Goal: Complete application form

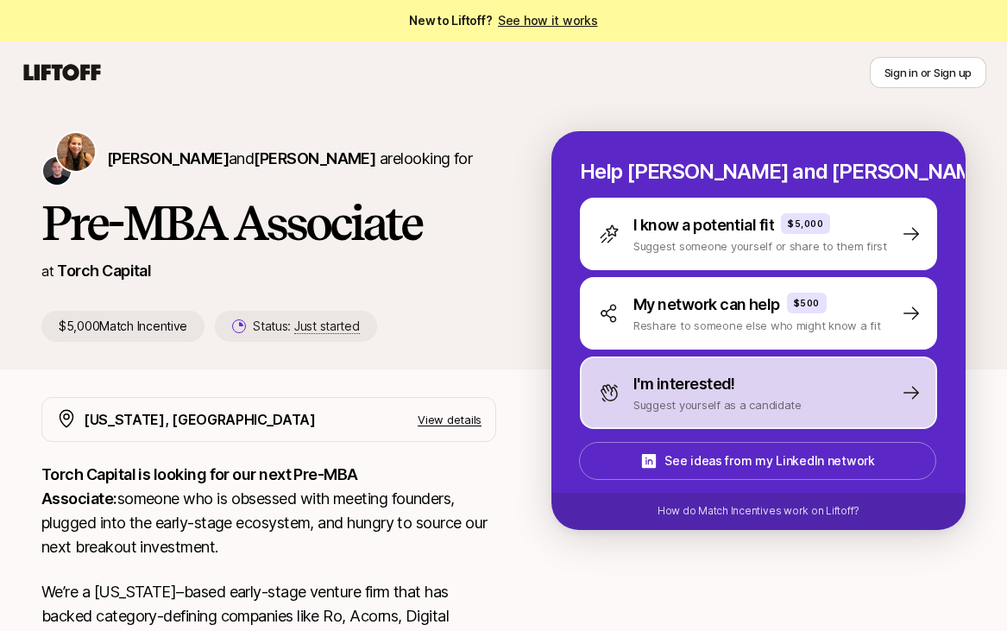
click at [719, 392] on p "I'm interested!" at bounding box center [684, 384] width 102 height 24
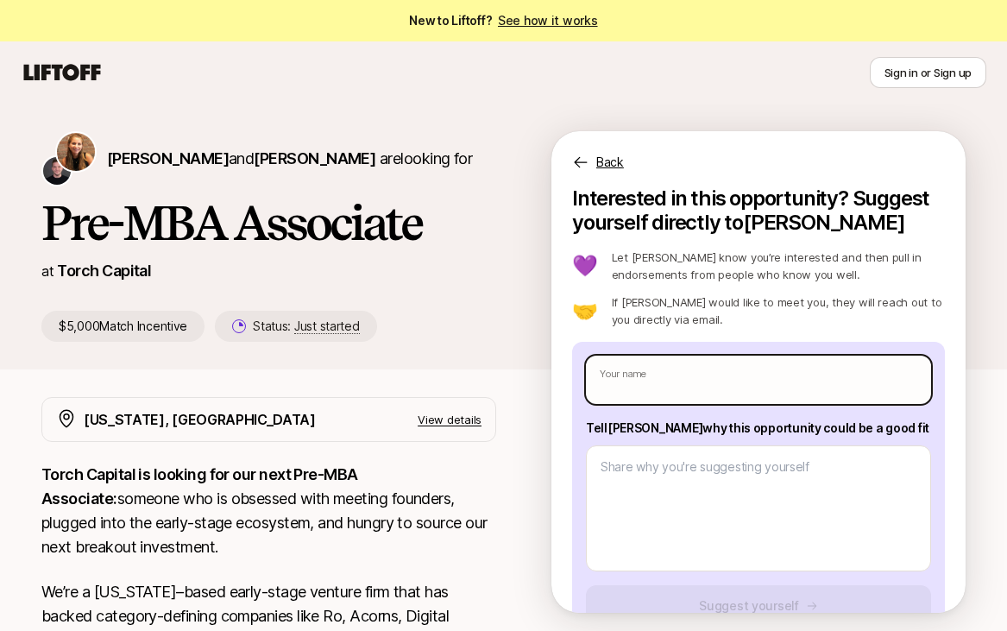
click at [700, 388] on input "text" at bounding box center [758, 379] width 345 height 48
type input "[PERSON_NAME]"
click at [640, 380] on input "[PERSON_NAME]" at bounding box center [758, 379] width 345 height 48
type textarea "x"
type input "Fillip AGladkov"
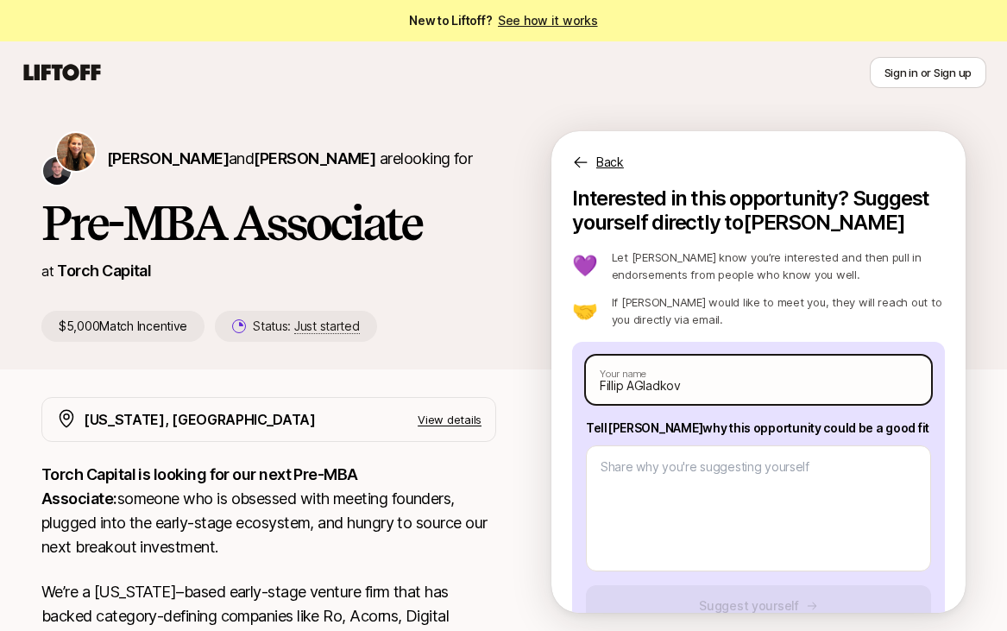
type textarea "x"
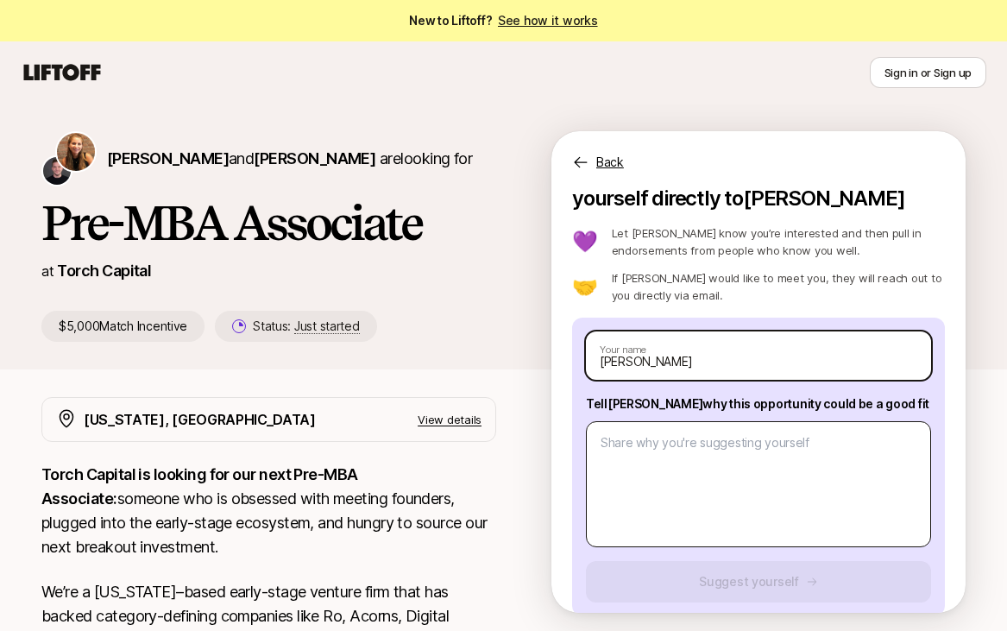
scroll to position [47, 0]
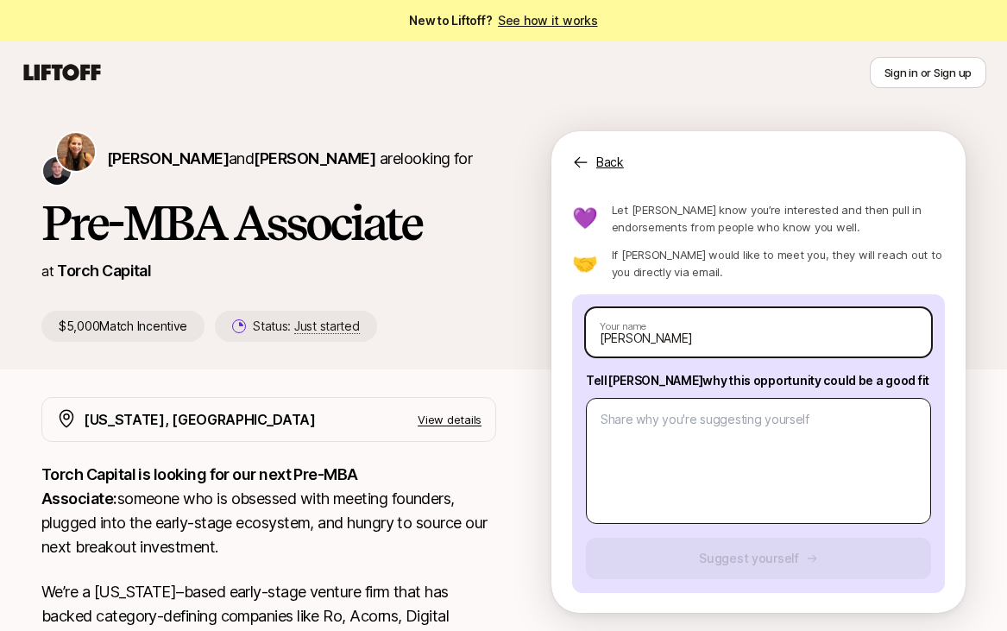
type input "[PERSON_NAME]"
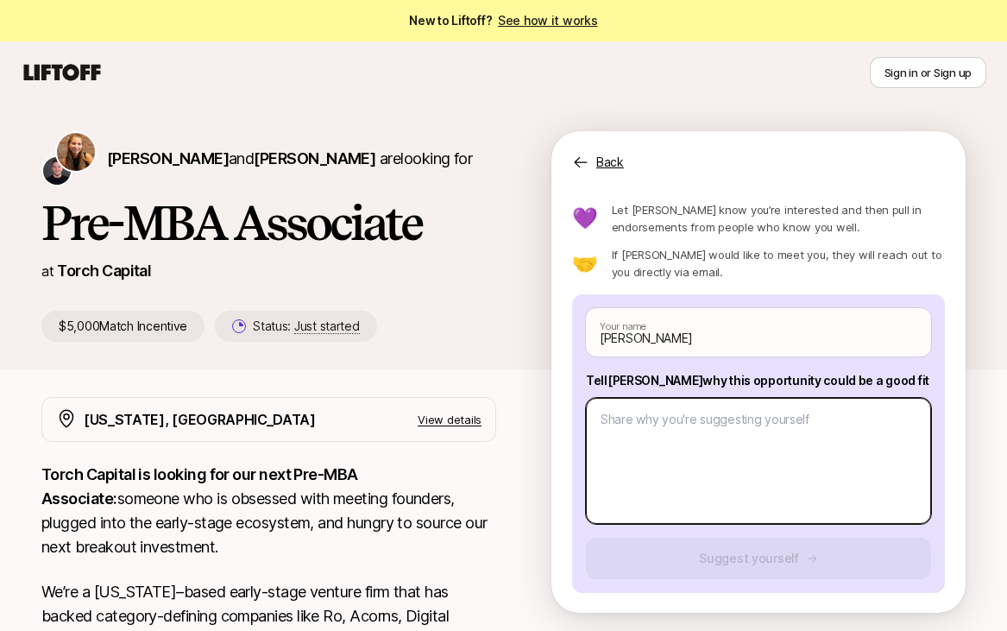
click at [745, 435] on textarea at bounding box center [758, 461] width 345 height 126
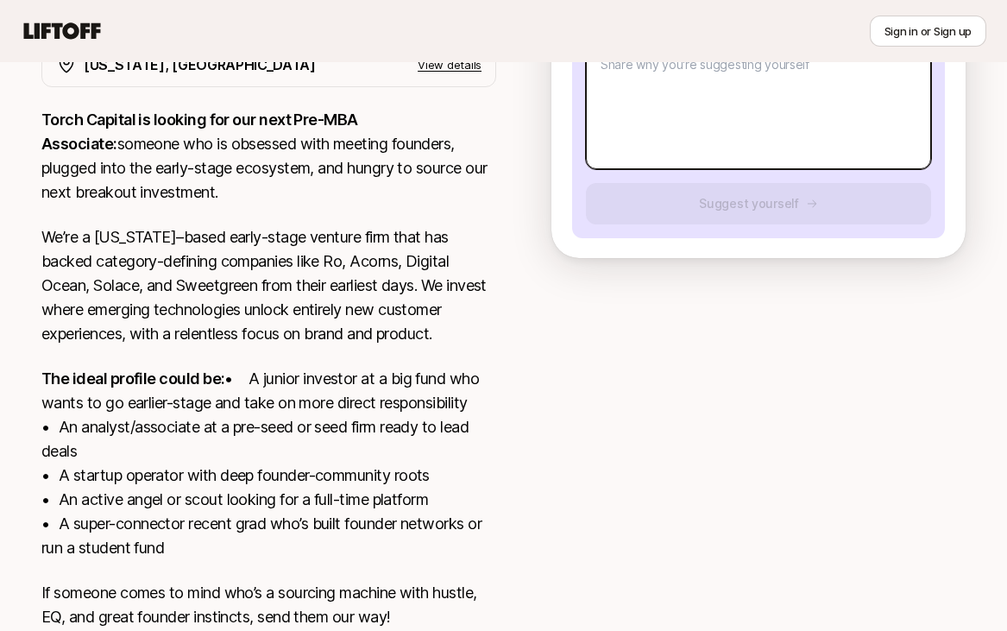
scroll to position [511, 0]
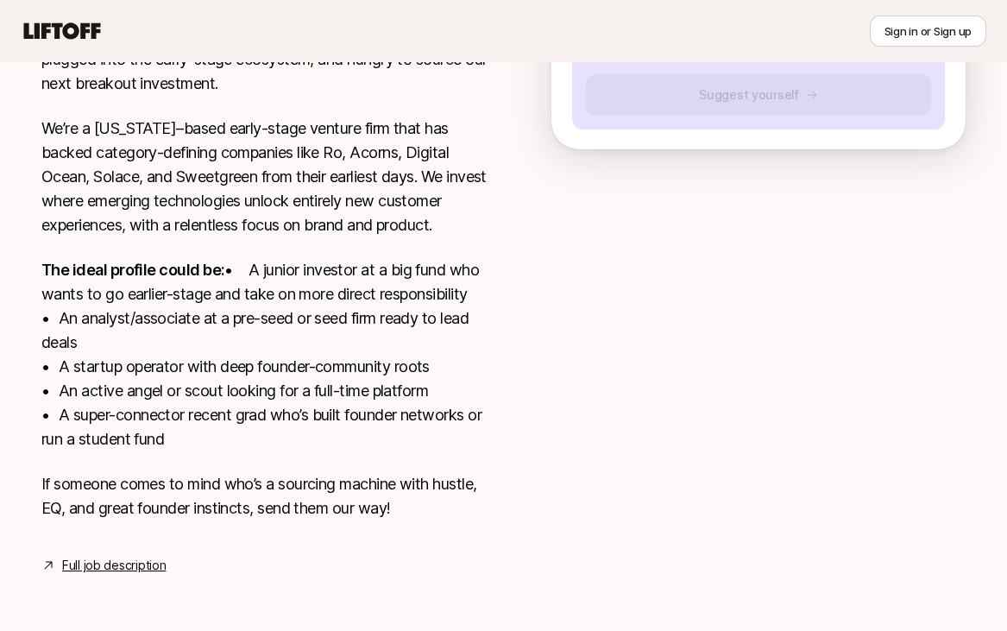
drag, startPoint x: 204, startPoint y: 445, endPoint x: 41, endPoint y: 265, distance: 242.5
click at [41, 266] on p "The ideal profile could be: • A junior investor at a big fund who wants to go e…" at bounding box center [268, 354] width 455 height 193
copy p "• A junior investor at a big fund who wants to go earlier-stage and take on mor…"
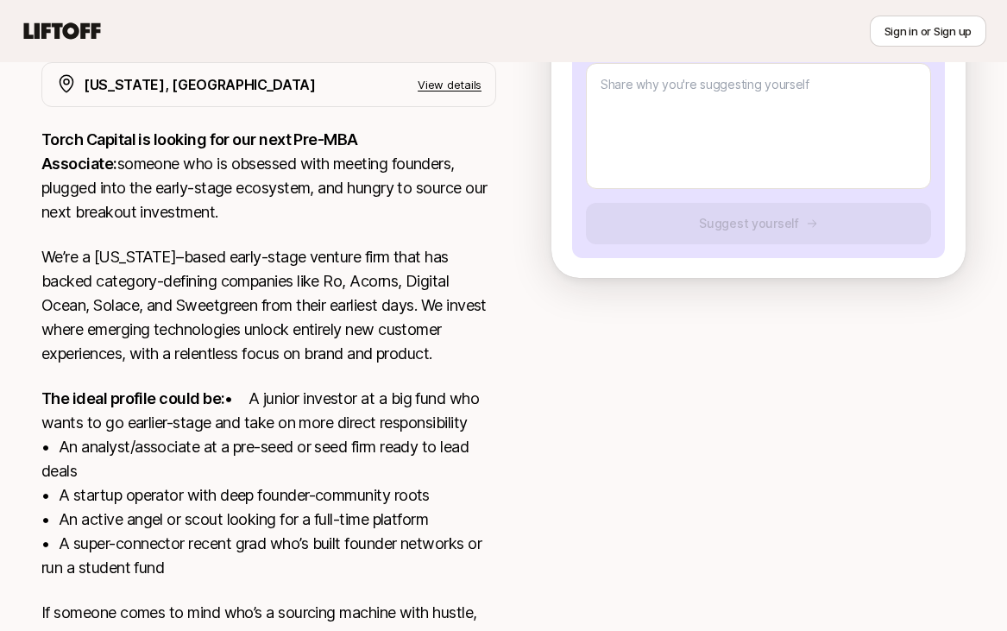
scroll to position [189, 0]
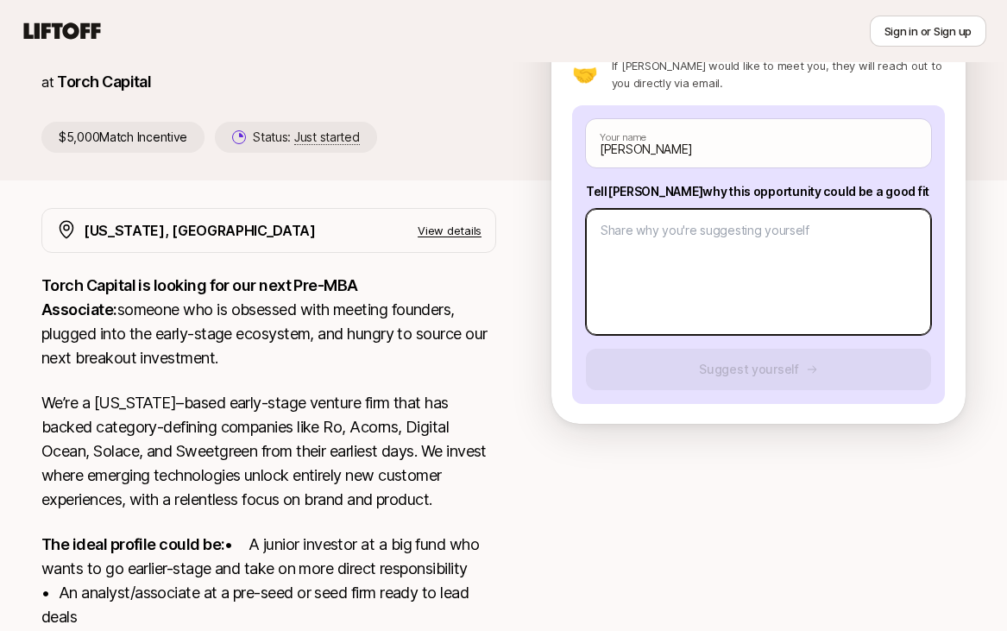
click at [688, 285] on textarea at bounding box center [758, 272] width 345 height 126
type textarea "x"
type textarea "H"
type textarea "x"
type textarea "HI"
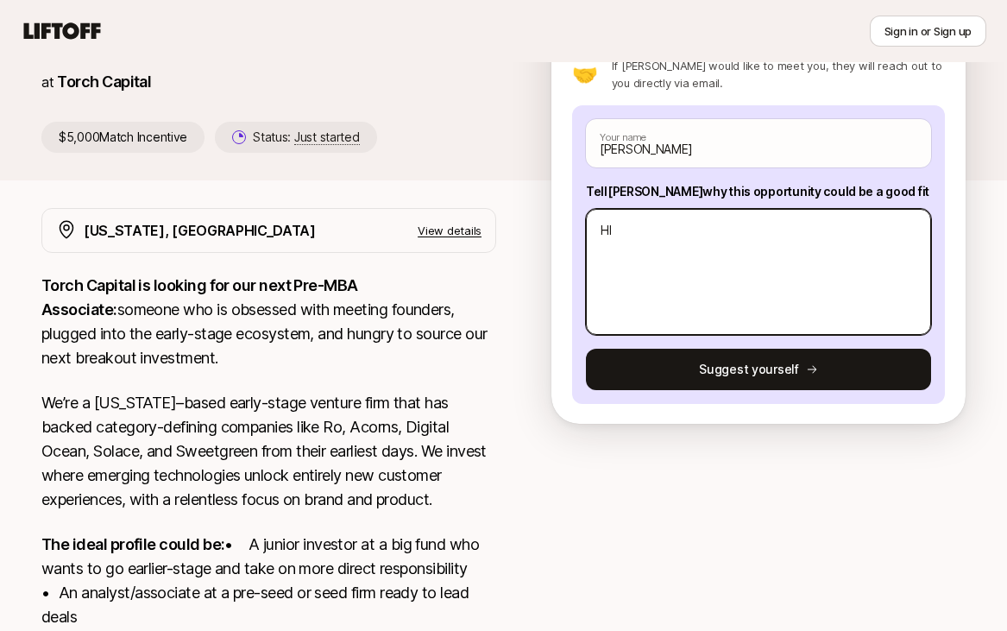
type textarea "x"
type textarea "HI"
type textarea "x"
type textarea "HI K"
type textarea "x"
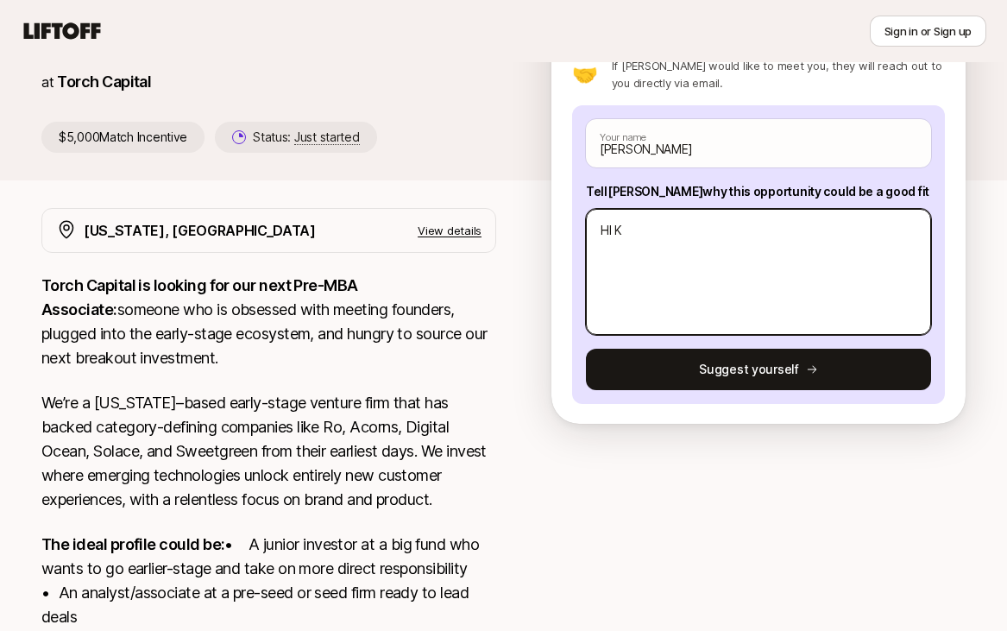
type textarea "HI [PERSON_NAME]"
type textarea "x"
type textarea "HI K"
type textarea "x"
type textarea "HI"
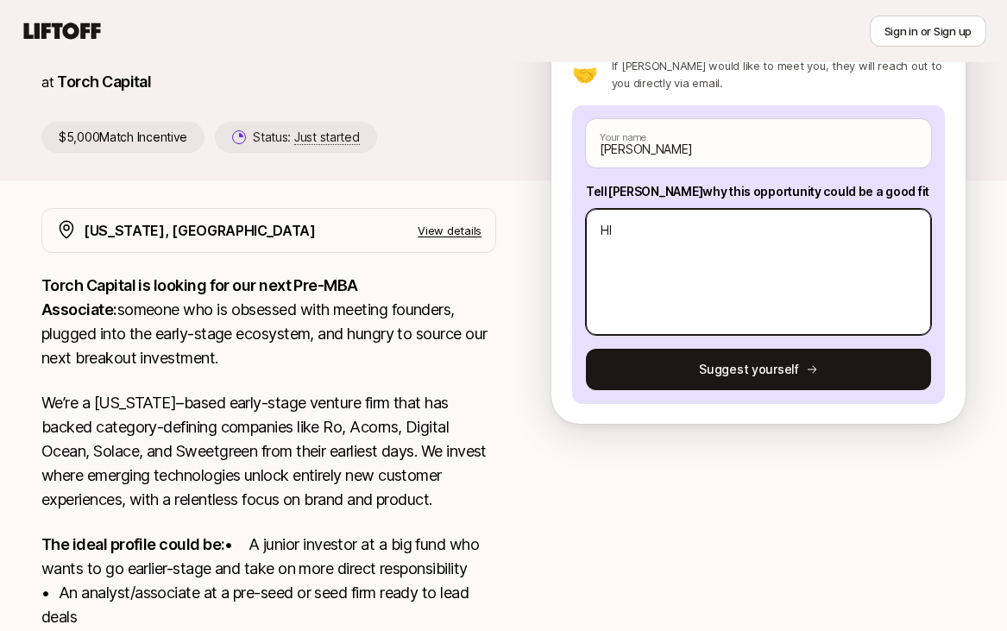
type textarea "x"
type textarea "HI"
type textarea "x"
type textarea "H"
type textarea "x"
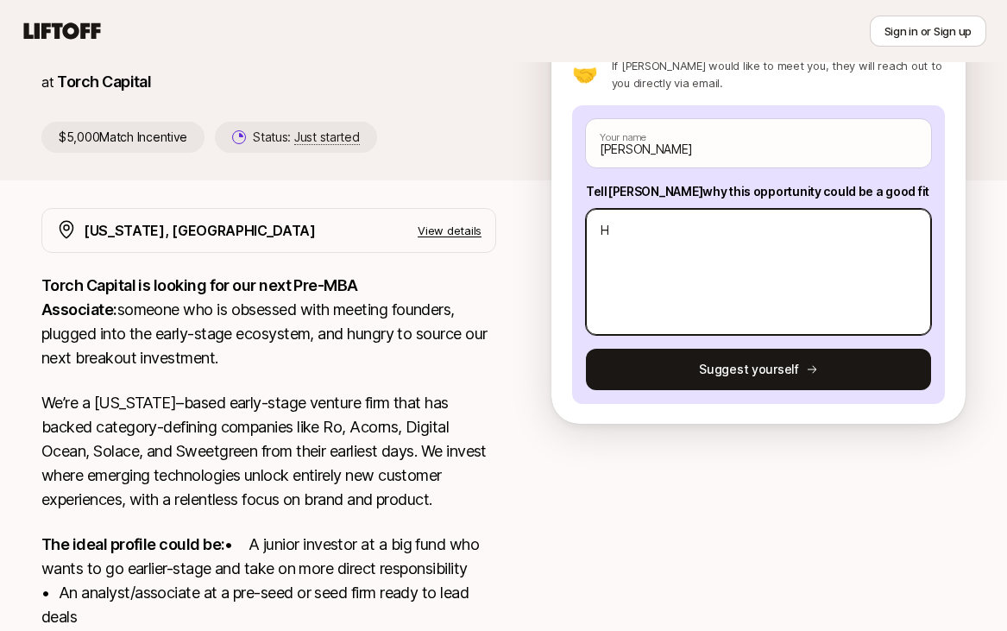
type textarea "Hi"
type textarea "x"
type textarea "Hi"
type textarea "x"
type textarea "Hi K"
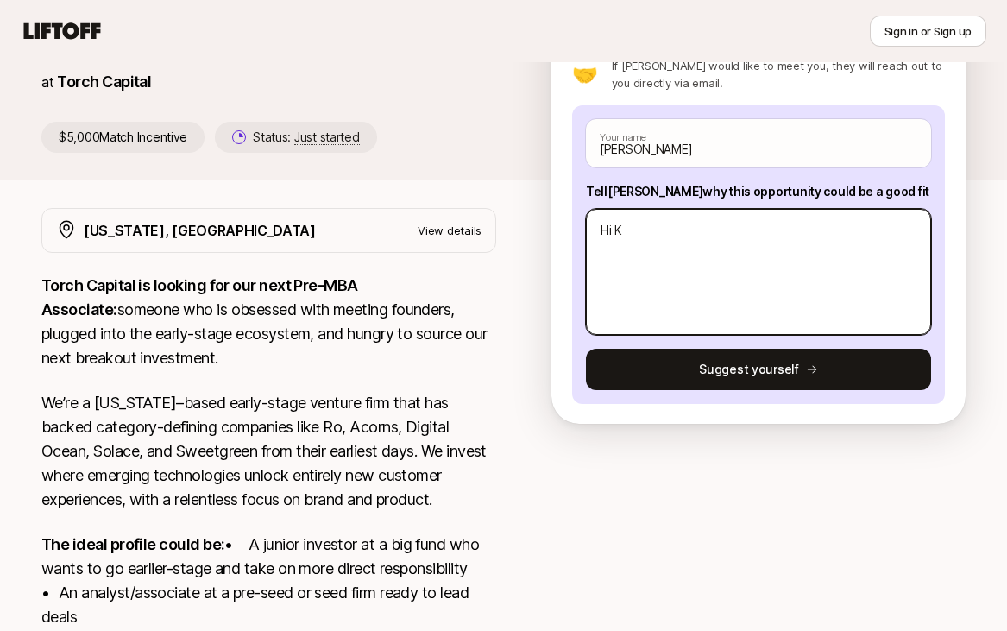
type textarea "x"
type textarea "Hi [PERSON_NAME]"
type textarea "x"
type textarea "Hi [PERSON_NAME]"
type textarea "x"
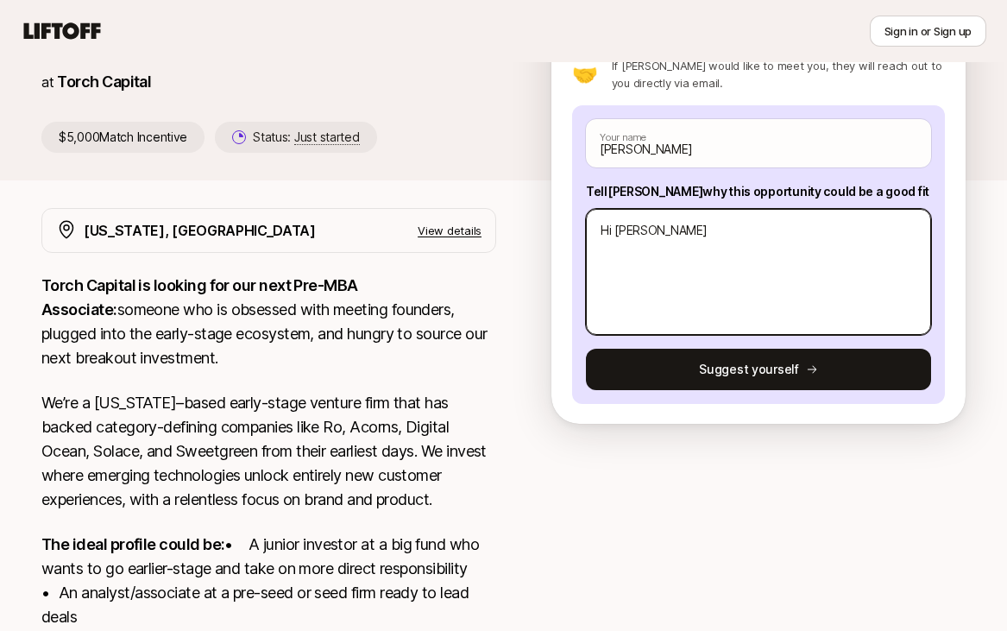
type textarea "Hi [PERSON_NAME]"
type textarea "x"
type textarea "Hi [PERSON_NAME],"
type textarea "x"
type textarea "Hi [PERSON_NAME],"
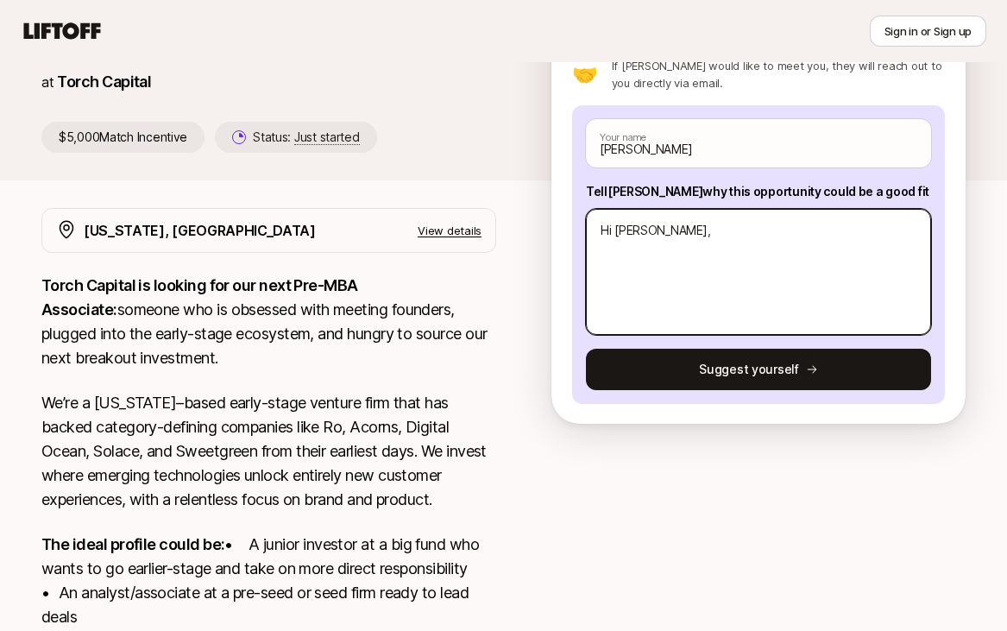
drag, startPoint x: 691, startPoint y: 245, endPoint x: 573, endPoint y: 241, distance: 118.2
click at [573, 241] on div "[PERSON_NAME] Your name Tell [PERSON_NAME] why this opportunity could be a good…" at bounding box center [758, 254] width 373 height 298
drag, startPoint x: 670, startPoint y: 229, endPoint x: 577, endPoint y: 227, distance: 93.2
click at [577, 227] on div "[PERSON_NAME] Your name Tell [PERSON_NAME] why this opportunity could be a good…" at bounding box center [758, 254] width 373 height 298
paste textarea "1. What investment thesis are you most excited about? 2. What are three compani…"
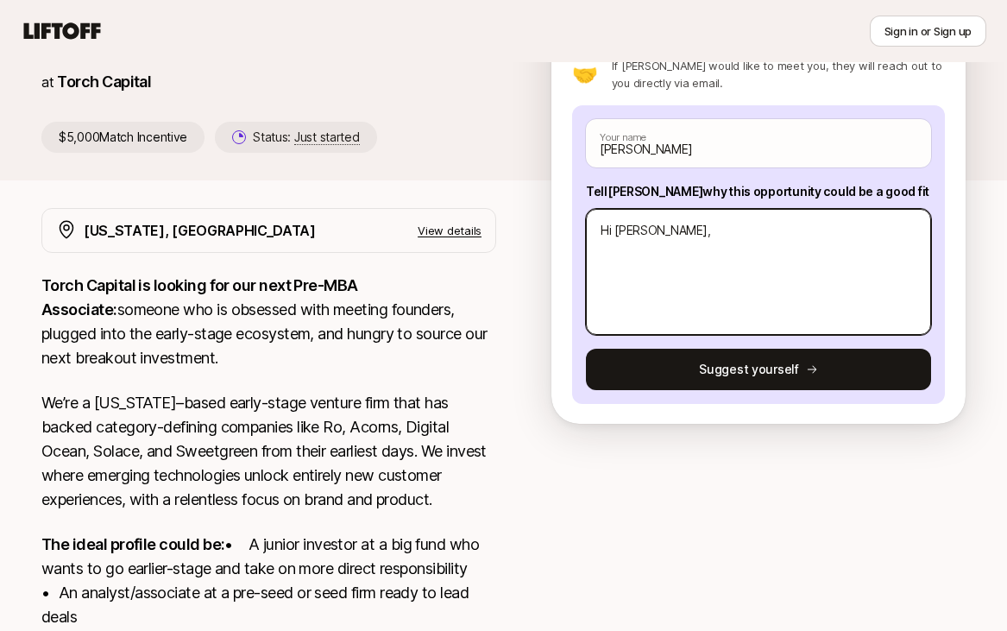
type textarea "x"
type textarea "1. What investment thesis are you most excited about? 2. What are three compani…"
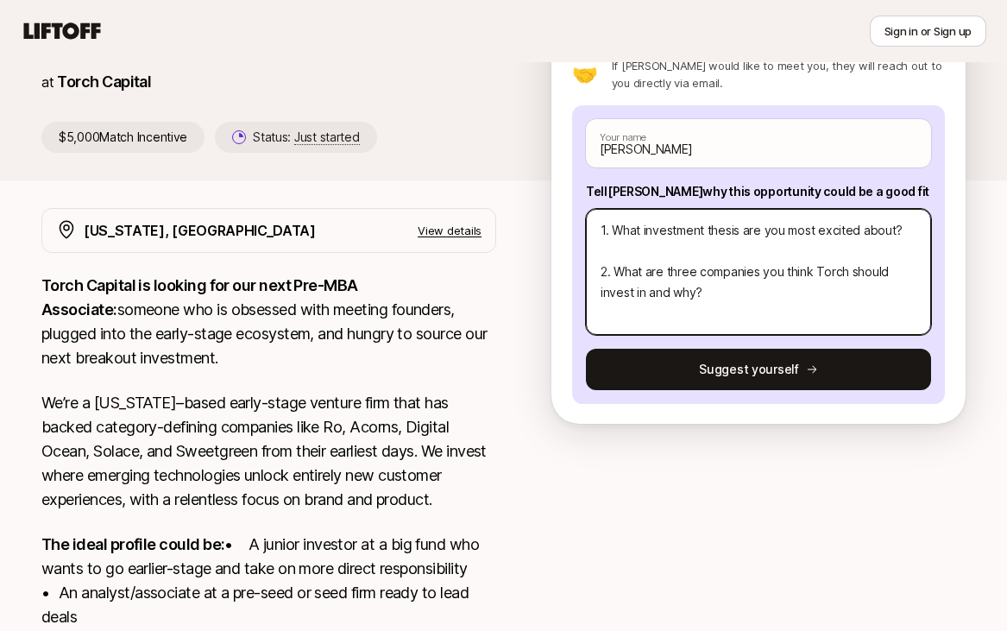
click at [610, 230] on textarea "1. What investment thesis are you most excited about? 2. What are three compani…" at bounding box center [758, 272] width 345 height 126
type textarea "x"
type textarea "1. What investment thesis are you most excited about? 2. What are three compani…"
type textarea "x"
type textarea "1. What investment thesis are you most excited about? 2. What are three compani…"
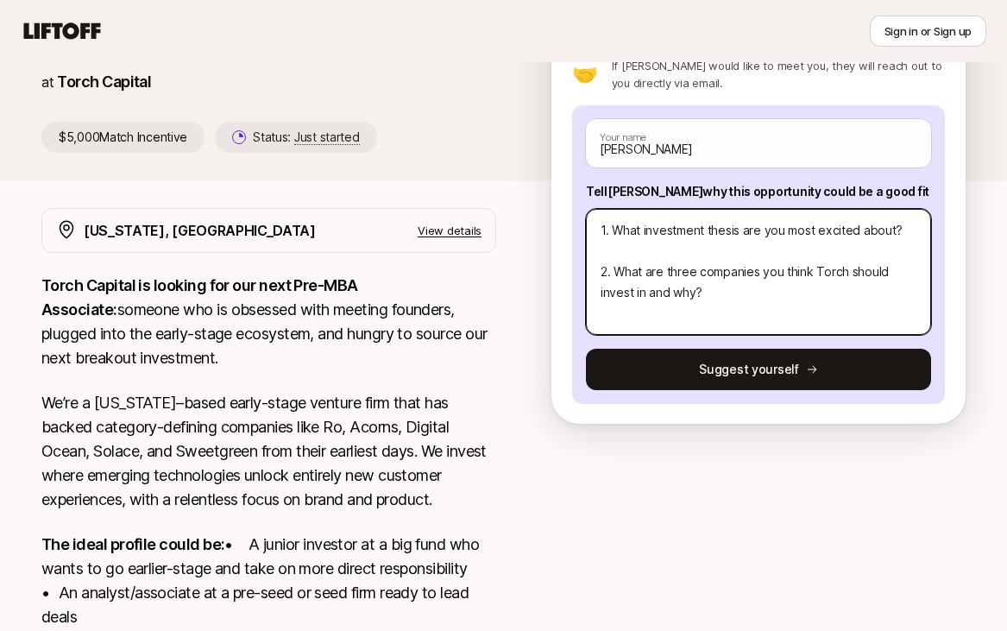
type textarea "x"
type textarea "1. What investment thesis are you most excited about? 2. What are three compani…"
